Goal: Use online tool/utility

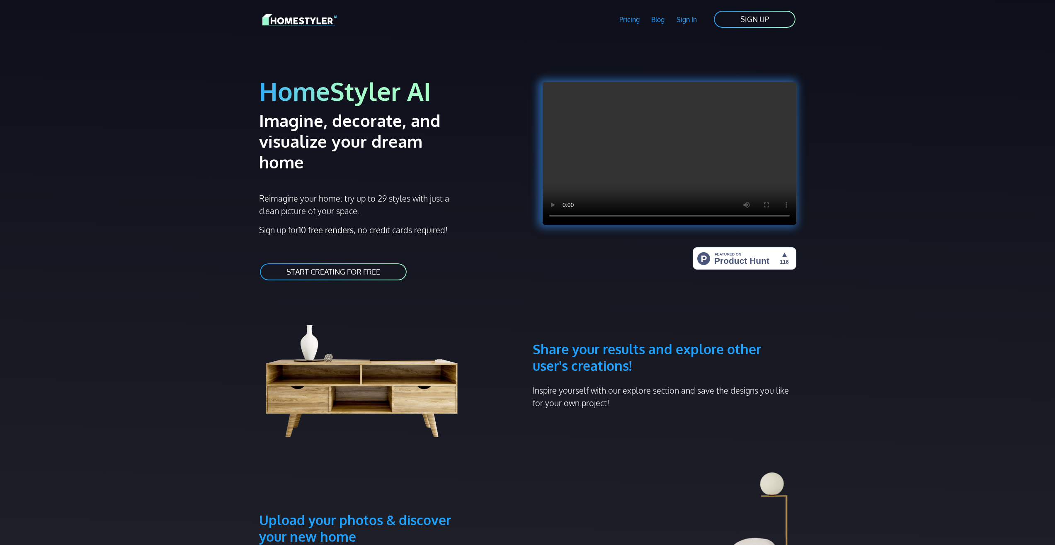
click at [385, 262] on link "START CREATING FOR FREE" at bounding box center [333, 271] width 148 height 19
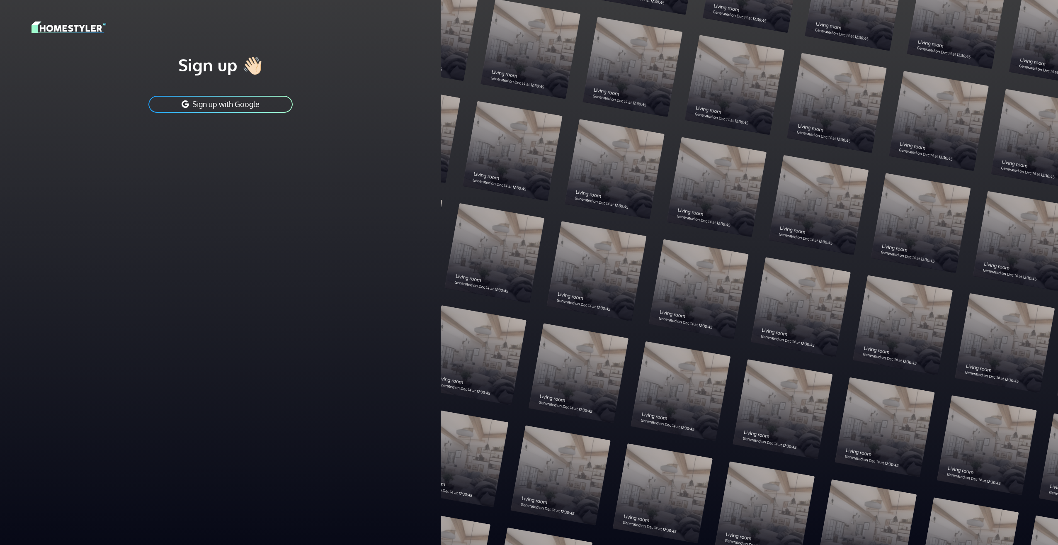
click at [265, 107] on button "Sign up with Google" at bounding box center [221, 104] width 146 height 19
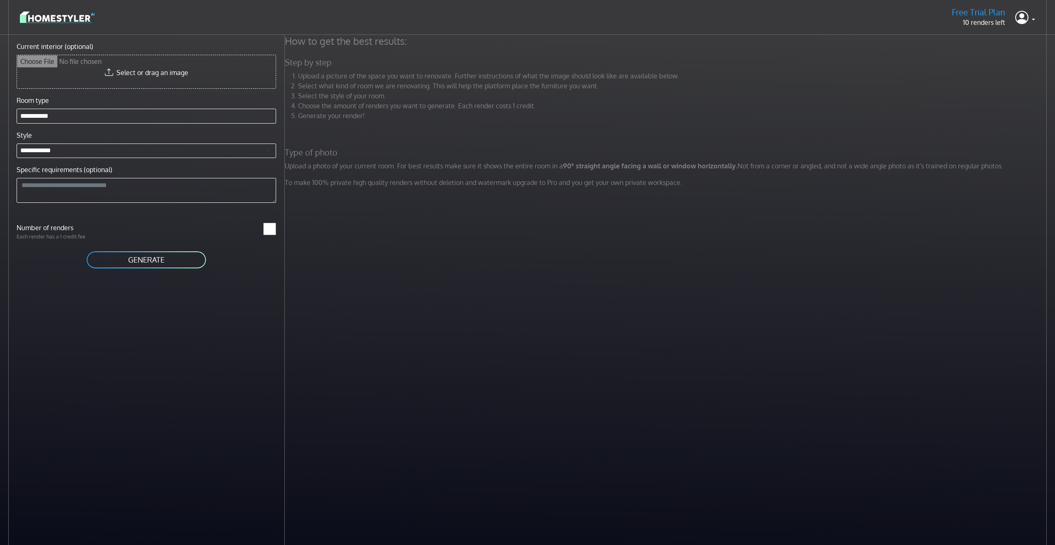
click at [166, 65] on input "Current interior (optional)" at bounding box center [146, 71] width 259 height 33
click at [166, 257] on button "GENERATE" at bounding box center [146, 259] width 121 height 19
